Goal: Transaction & Acquisition: Download file/media

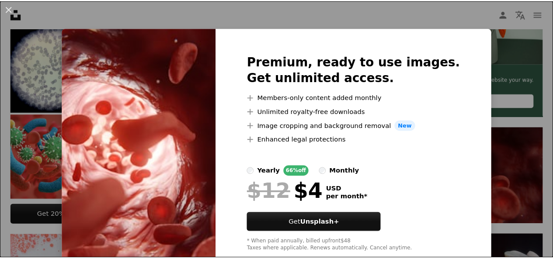
scroll to position [251, 0]
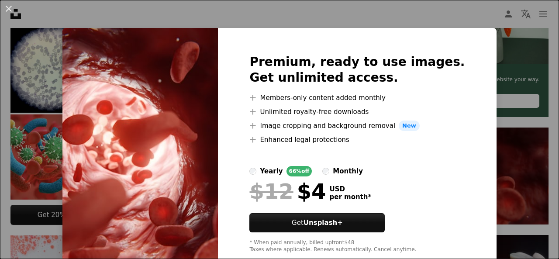
click at [493, 188] on div "An X shape Premium, ready to use images. Get unlimited access. A plus sign Memb…" at bounding box center [279, 129] width 559 height 259
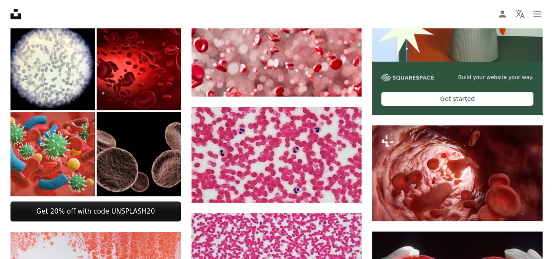
click at [169, 156] on img at bounding box center [139, 154] width 84 height 84
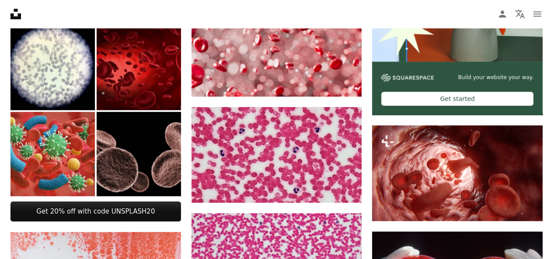
click at [152, 62] on img at bounding box center [139, 68] width 84 height 84
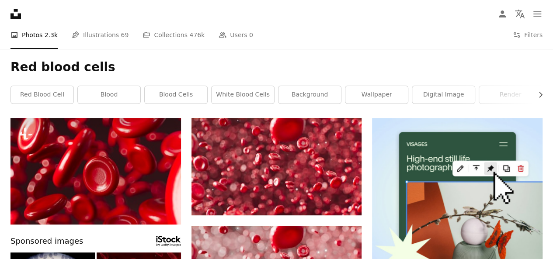
scroll to position [24, 0]
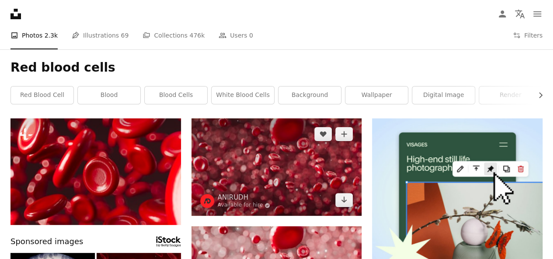
click at [265, 181] on img at bounding box center [276, 166] width 170 height 97
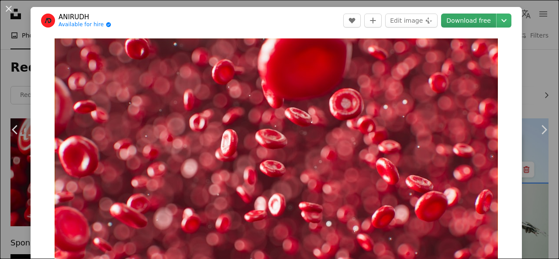
click at [466, 20] on link "Download free" at bounding box center [468, 21] width 55 height 14
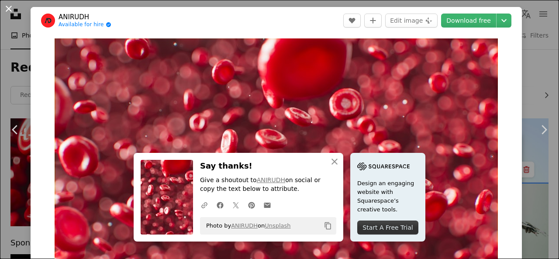
click at [7, 8] on button "An X shape" at bounding box center [8, 8] width 10 height 10
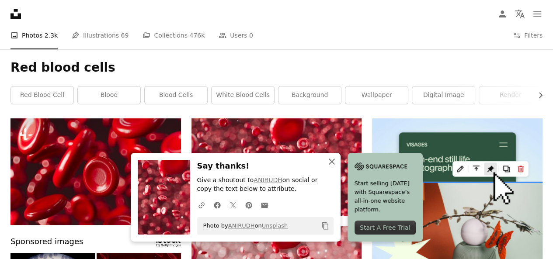
click at [334, 159] on icon "An X shape" at bounding box center [331, 161] width 10 height 10
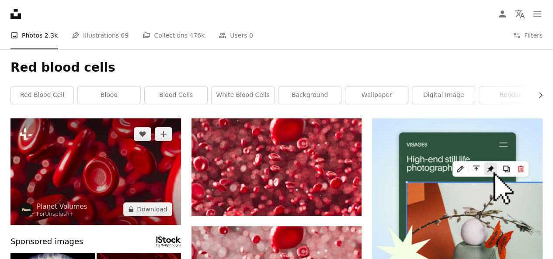
click at [131, 188] on img at bounding box center [95, 171] width 170 height 107
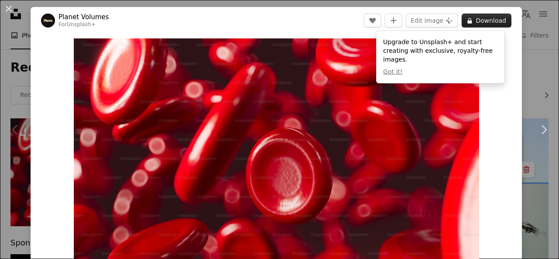
click at [486, 18] on button "A lock Download" at bounding box center [487, 21] width 50 height 14
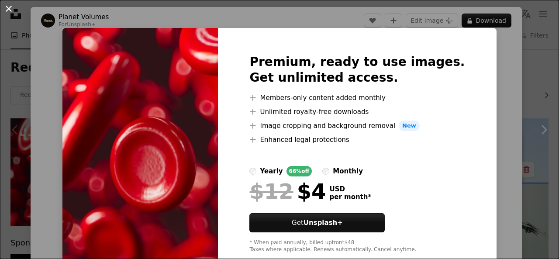
click at [12, 8] on button "An X shape" at bounding box center [8, 8] width 10 height 10
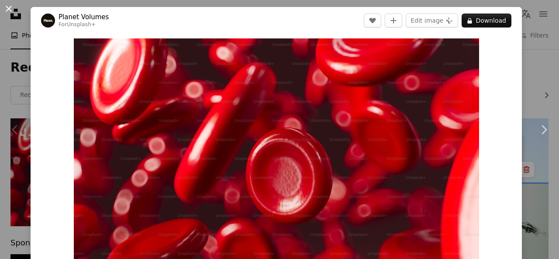
click at [8, 4] on button "An X shape" at bounding box center [8, 8] width 10 height 10
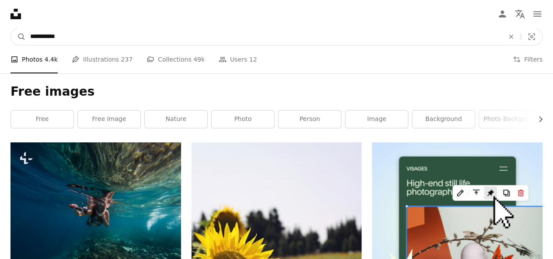
click at [66, 37] on input "**********" at bounding box center [263, 36] width 475 height 17
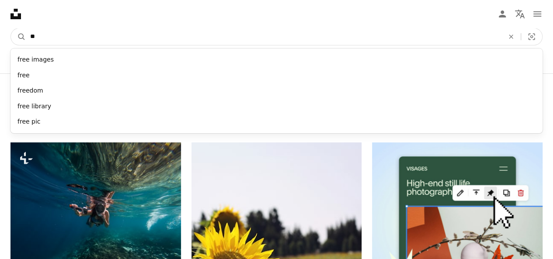
type input "*"
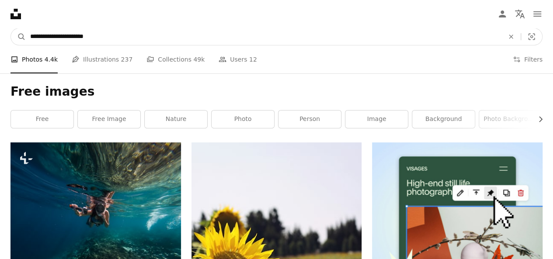
type input "**********"
click at [11, 28] on button "A magnifying glass" at bounding box center [18, 36] width 15 height 17
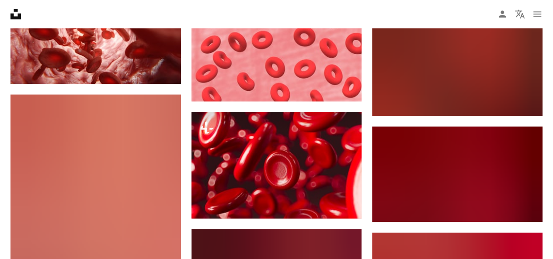
scroll to position [507, 0]
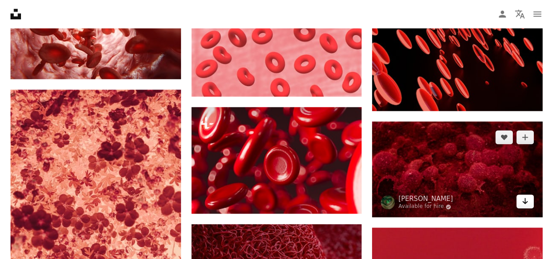
click at [522, 204] on icon "Arrow pointing down" at bounding box center [524, 201] width 7 height 10
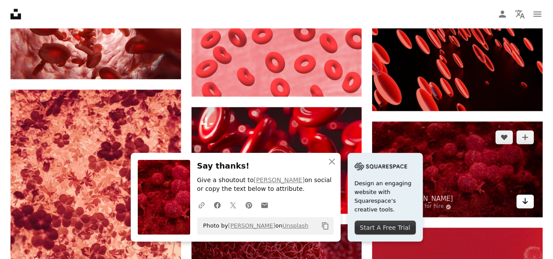
click at [523, 202] on icon "Download" at bounding box center [525, 201] width 6 height 6
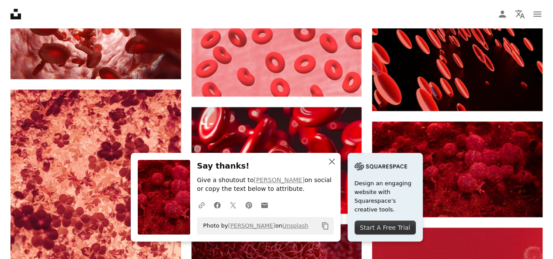
click at [333, 162] on icon "An X shape" at bounding box center [331, 161] width 10 height 10
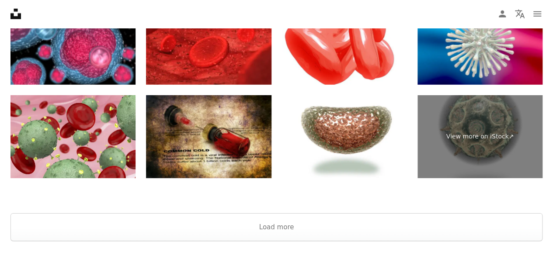
scroll to position [1276, 0]
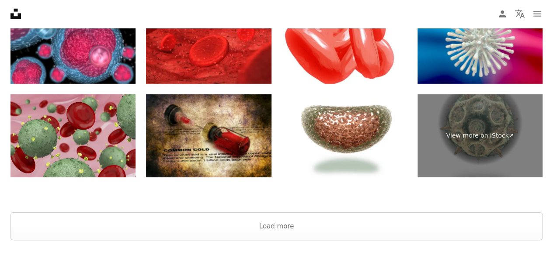
click at [97, 145] on img at bounding box center [72, 135] width 125 height 83
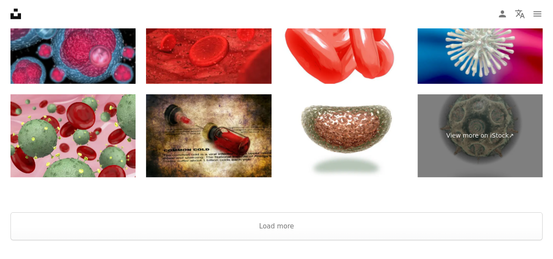
click at [90, 53] on img at bounding box center [72, 41] width 125 height 83
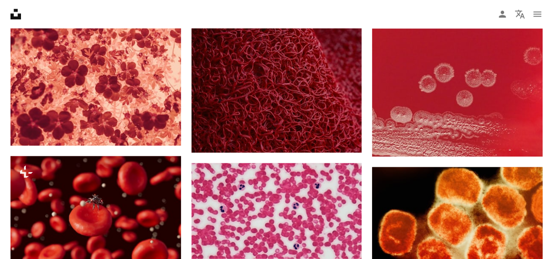
scroll to position [710, 0]
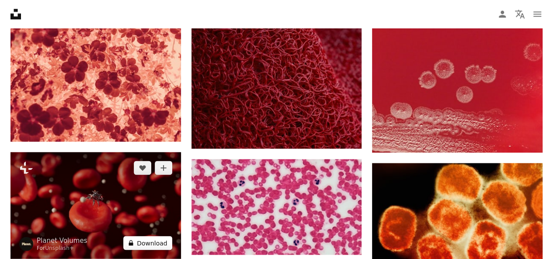
click at [150, 239] on button "A lock Download" at bounding box center [147, 243] width 49 height 14
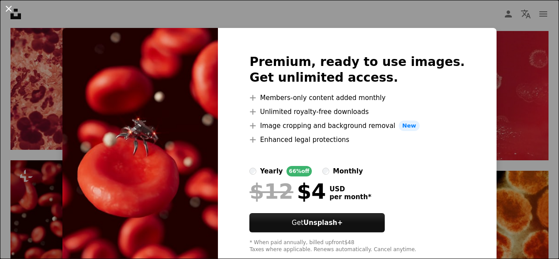
click at [9, 7] on button "An X shape" at bounding box center [8, 8] width 10 height 10
